Goal: Find specific page/section: Find specific page/section

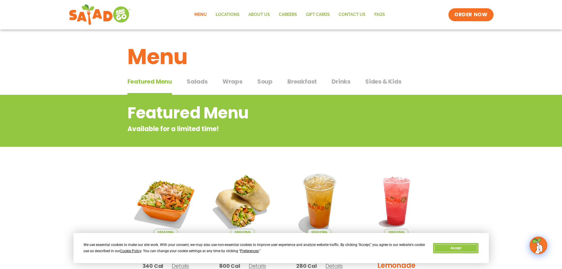
click at [451, 247] on button "Accept" at bounding box center [455, 248] width 45 height 10
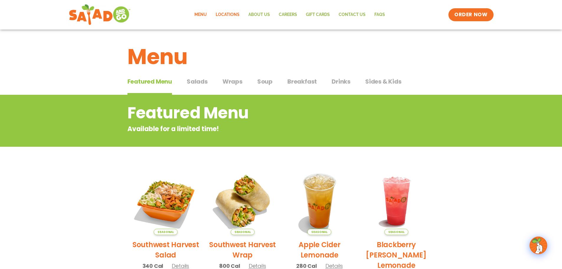
click at [234, 15] on link "Locations" at bounding box center [227, 15] width 33 height 14
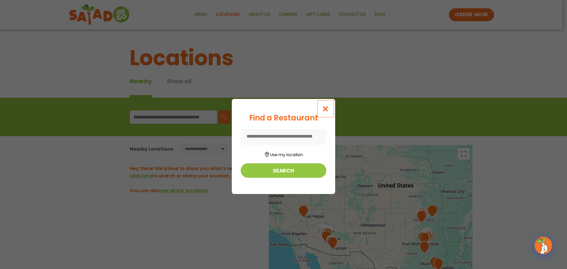
click at [324, 107] on icon "Close modal" at bounding box center [325, 109] width 7 height 6
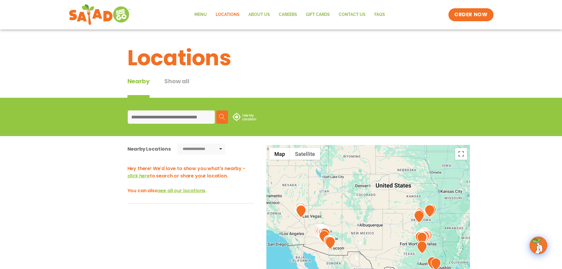
click at [144, 119] on input at bounding box center [171, 116] width 87 height 13
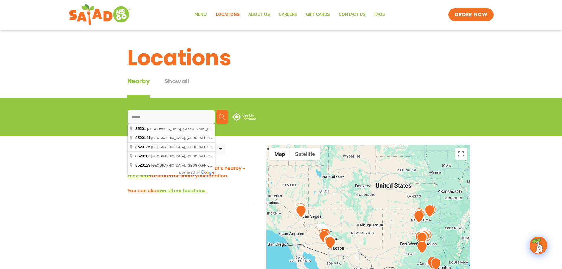
type input "**********"
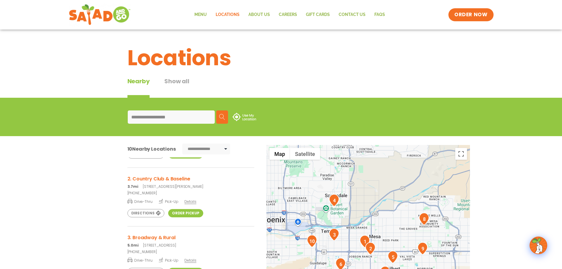
scroll to position [59, 0]
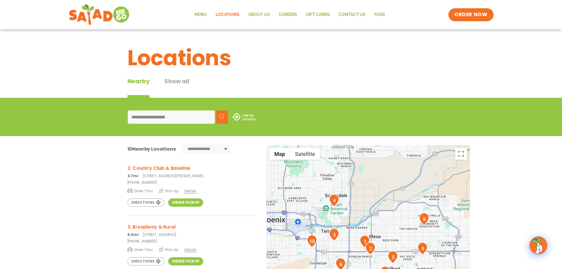
click at [178, 201] on link "Order Pickup" at bounding box center [185, 202] width 35 height 8
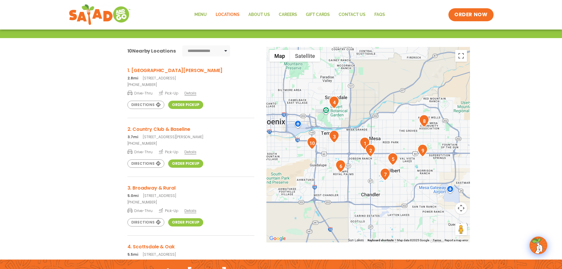
scroll to position [61, 0]
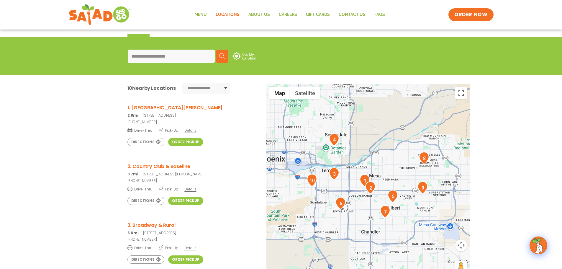
click at [179, 201] on link "Order Pickup" at bounding box center [185, 201] width 35 height 8
